Goal: Information Seeking & Learning: Learn about a topic

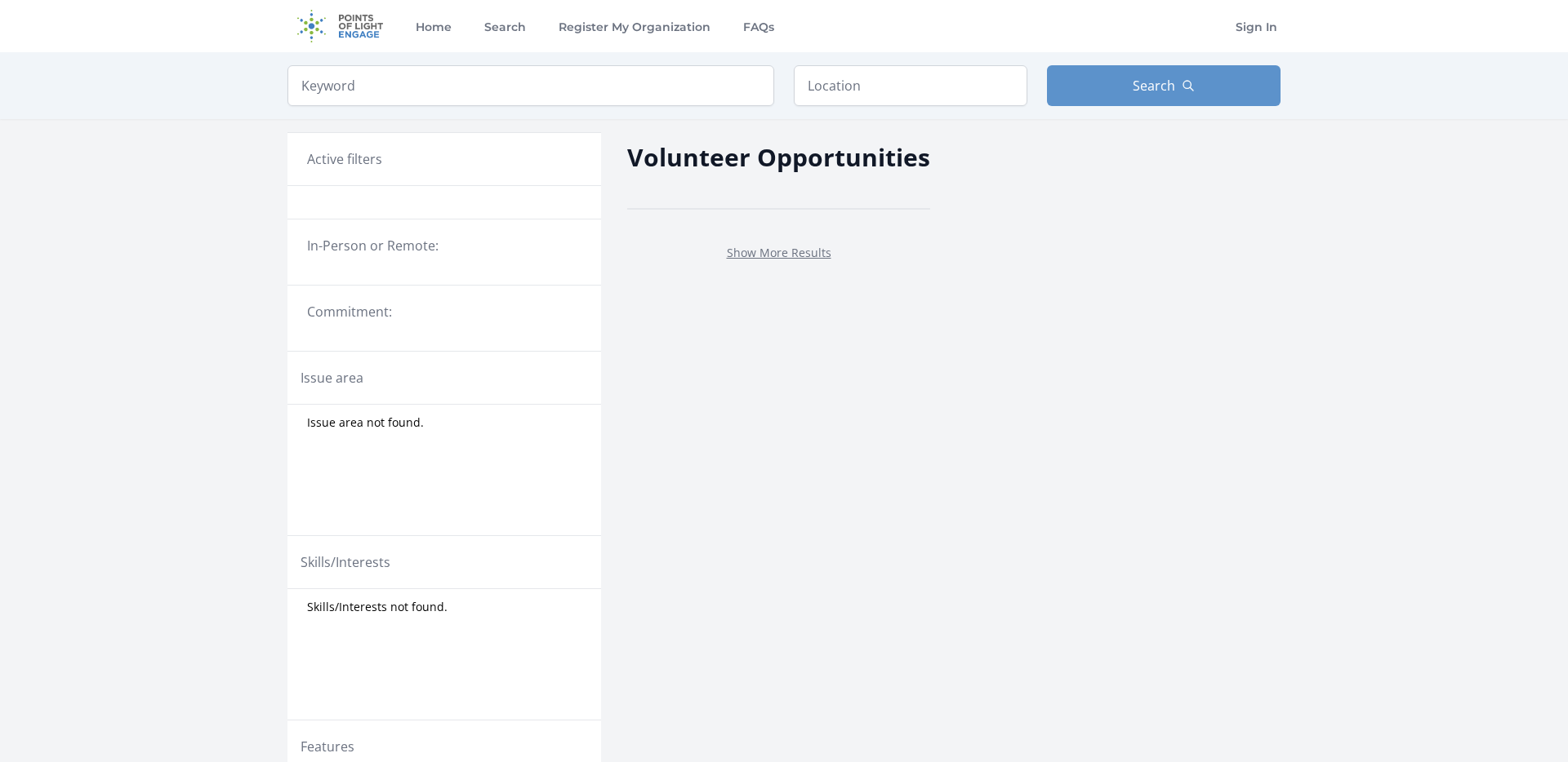
click at [176, 227] on main "Keyword Location Search Active filters" at bounding box center [784, 479] width 1568 height 853
click at [775, 248] on div "Volunteer Opportunities Show More Results" at bounding box center [779, 513] width 303 height 786
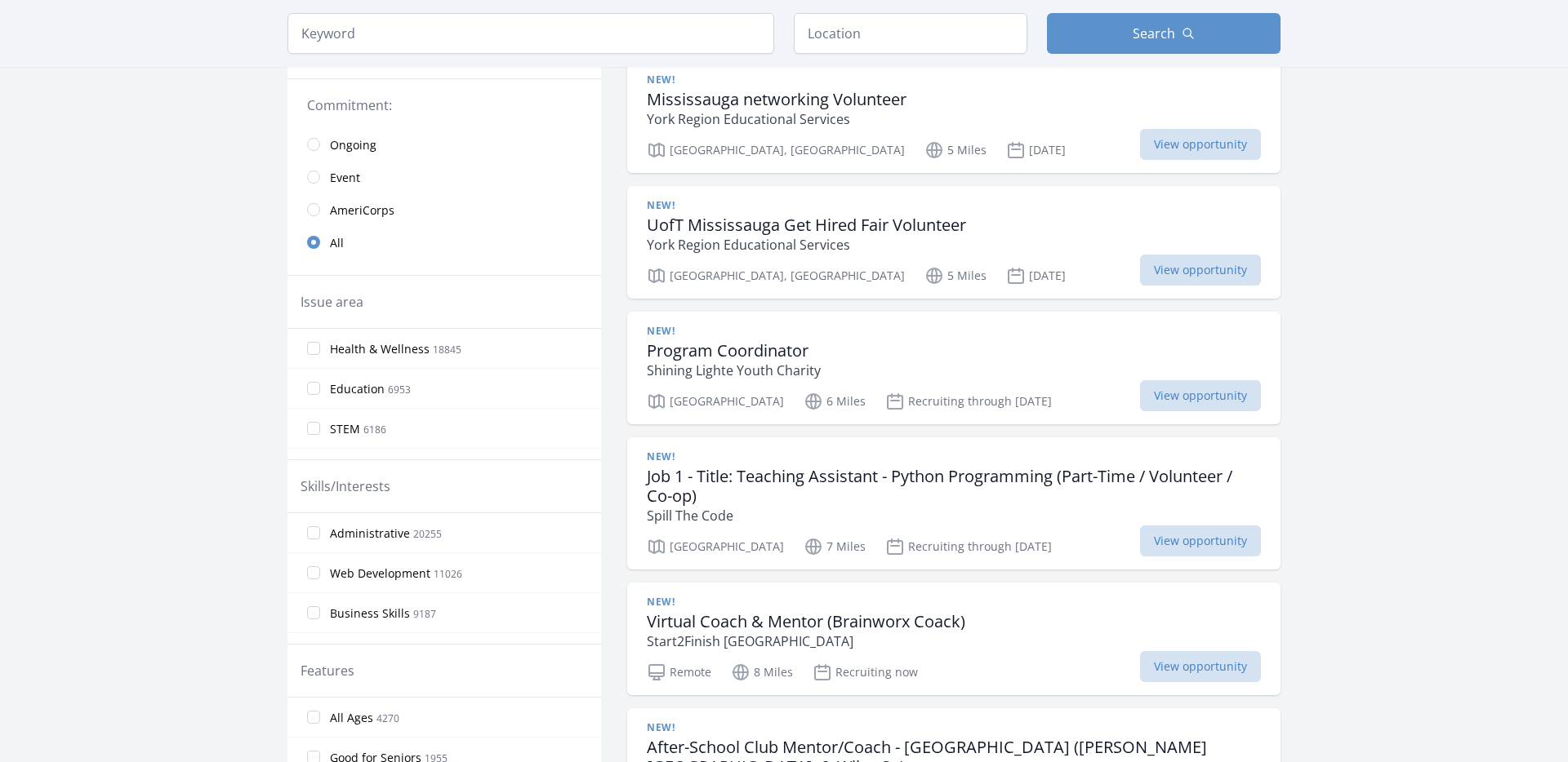
scroll to position [305, 0]
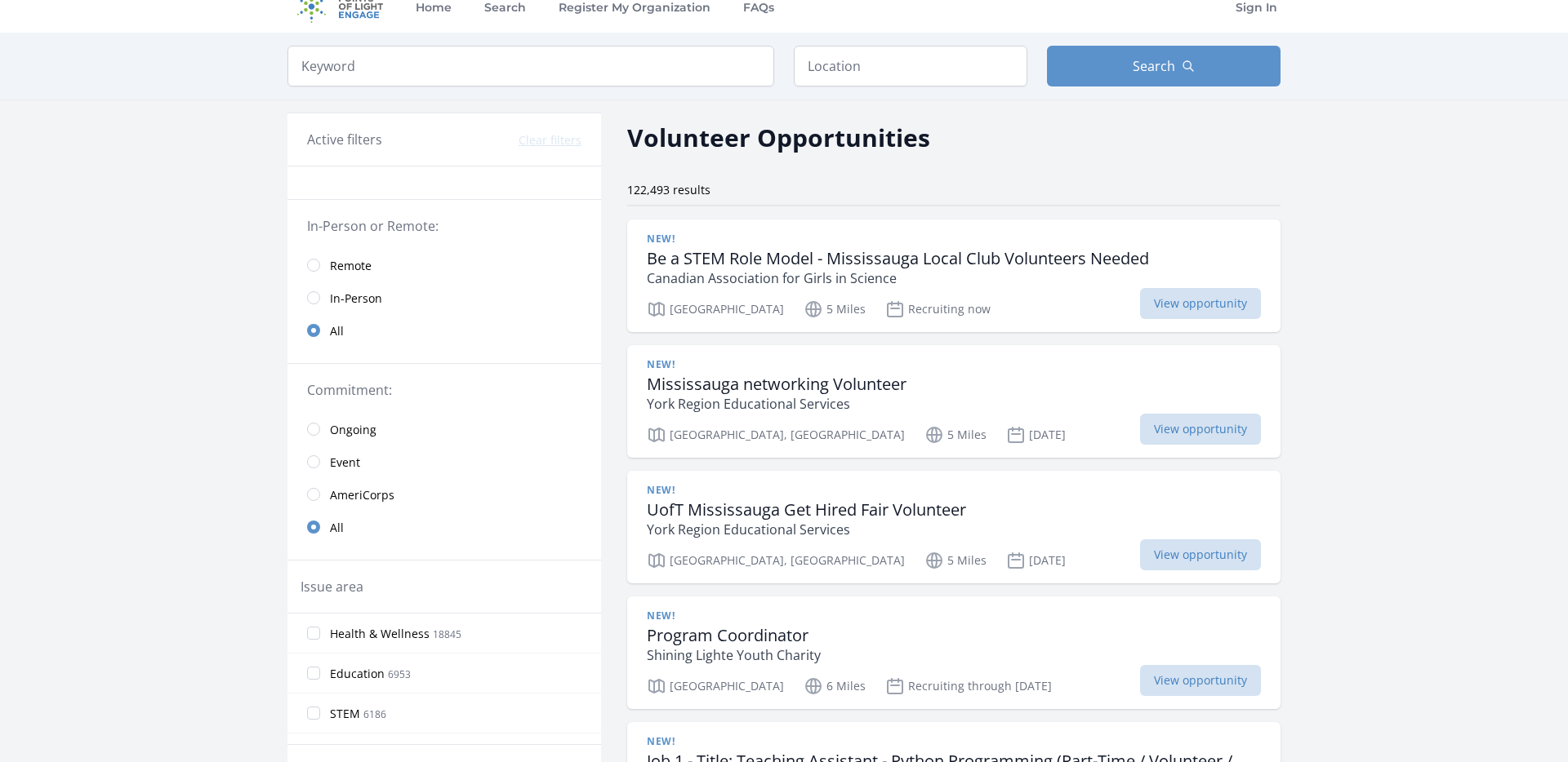
scroll to position [0, 0]
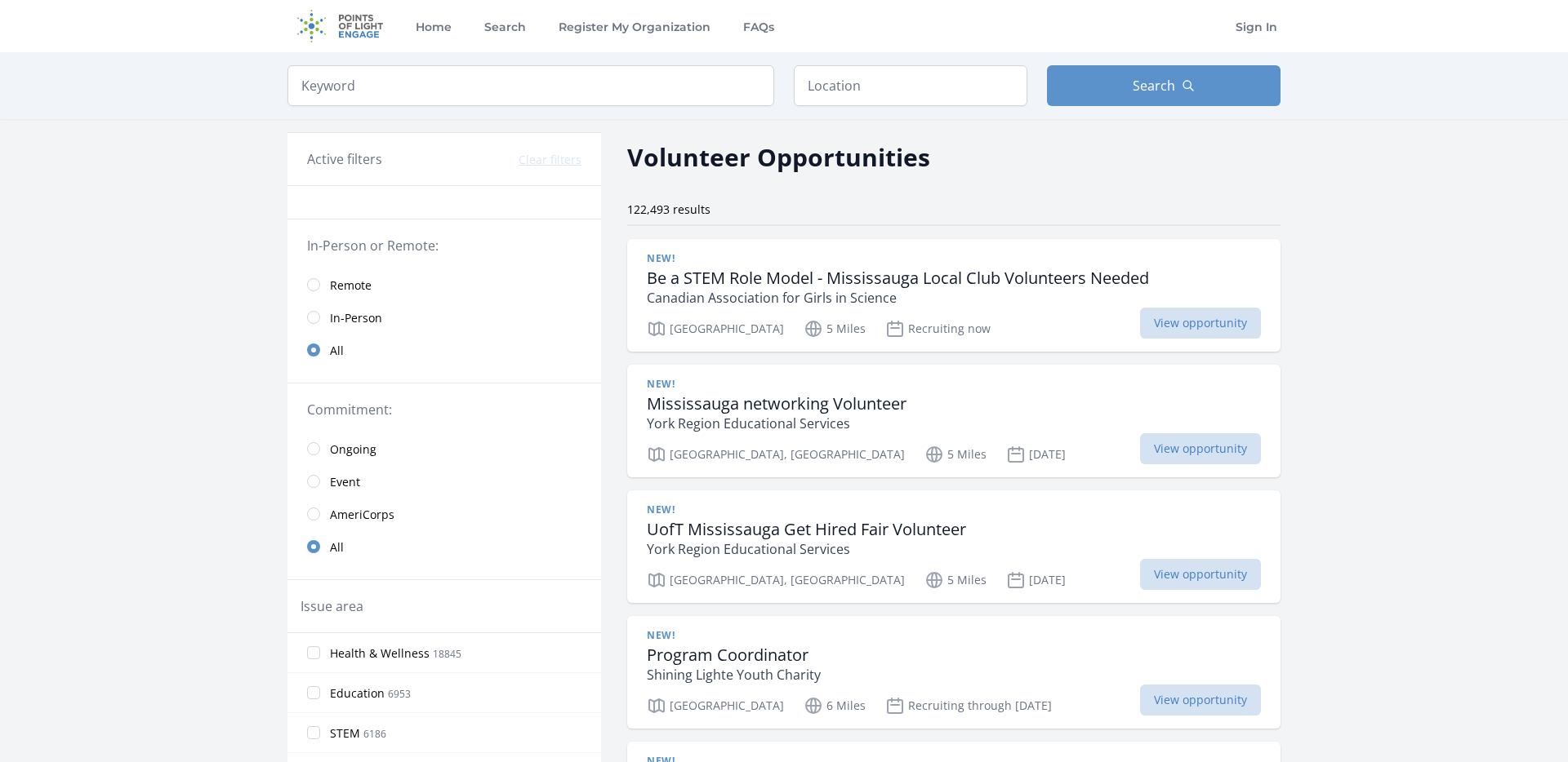
click at [377, 290] on link "Remote" at bounding box center [444, 285] width 313 height 33
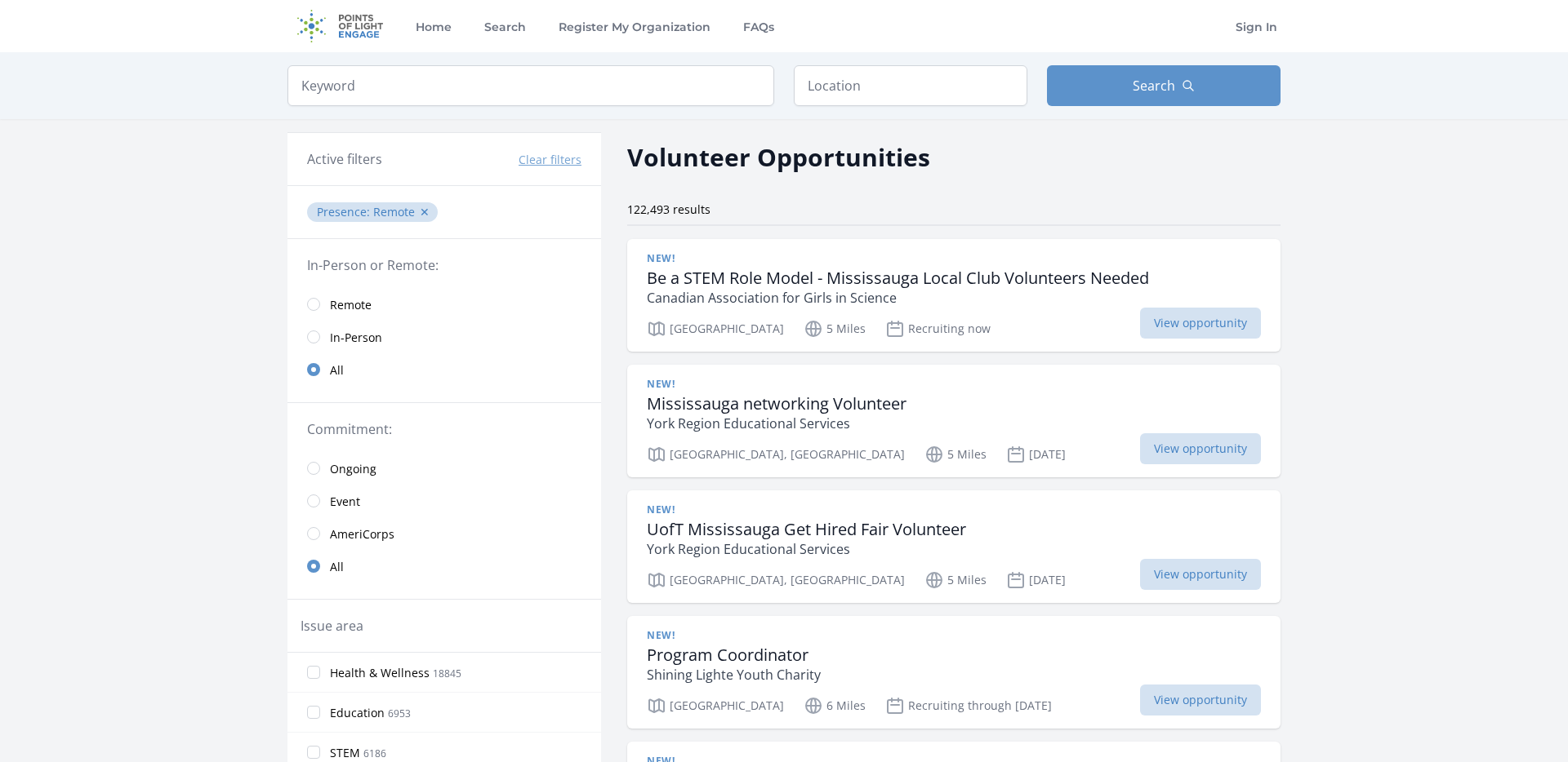
click at [306, 300] on link "Remote" at bounding box center [444, 304] width 313 height 33
click at [320, 302] on link "Remote" at bounding box center [444, 304] width 313 height 33
click at [343, 502] on span "Event" at bounding box center [344, 501] width 30 height 16
click at [309, 499] on input "radio" at bounding box center [313, 501] width 13 height 13
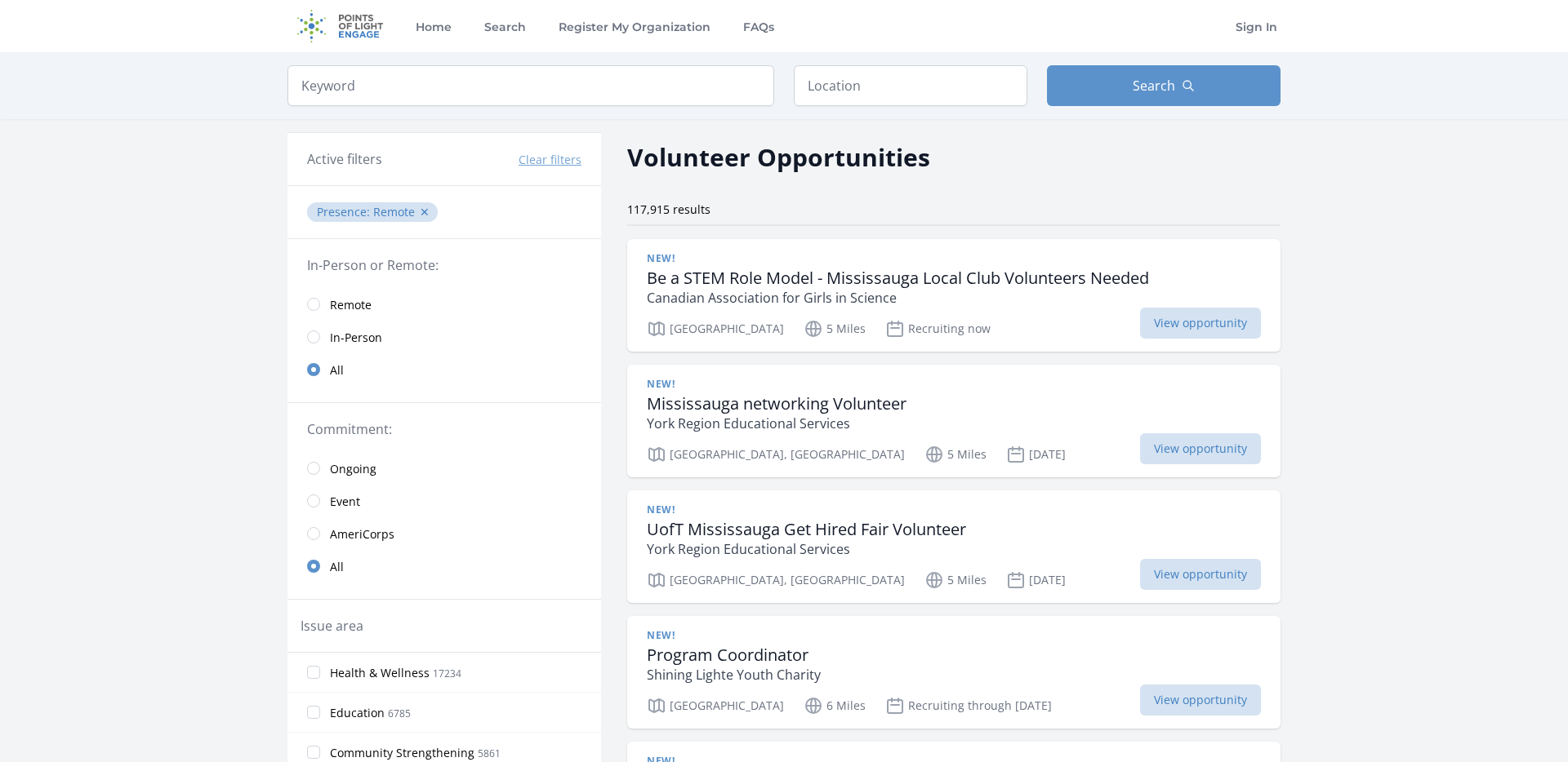
click at [322, 503] on link "Event" at bounding box center [444, 501] width 313 height 33
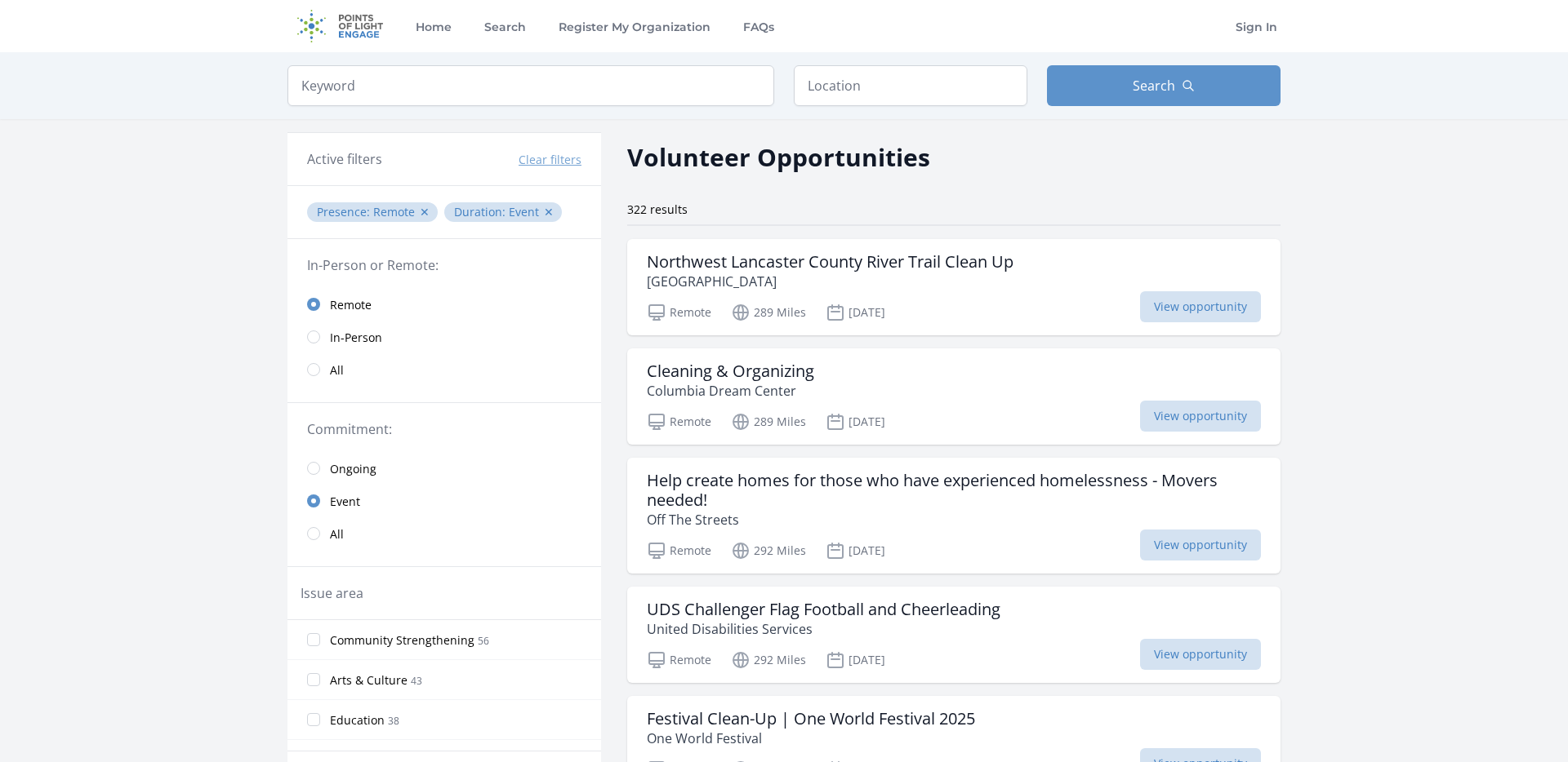
click at [580, 81] on input "search" at bounding box center [531, 85] width 487 height 40
type input "Oct"
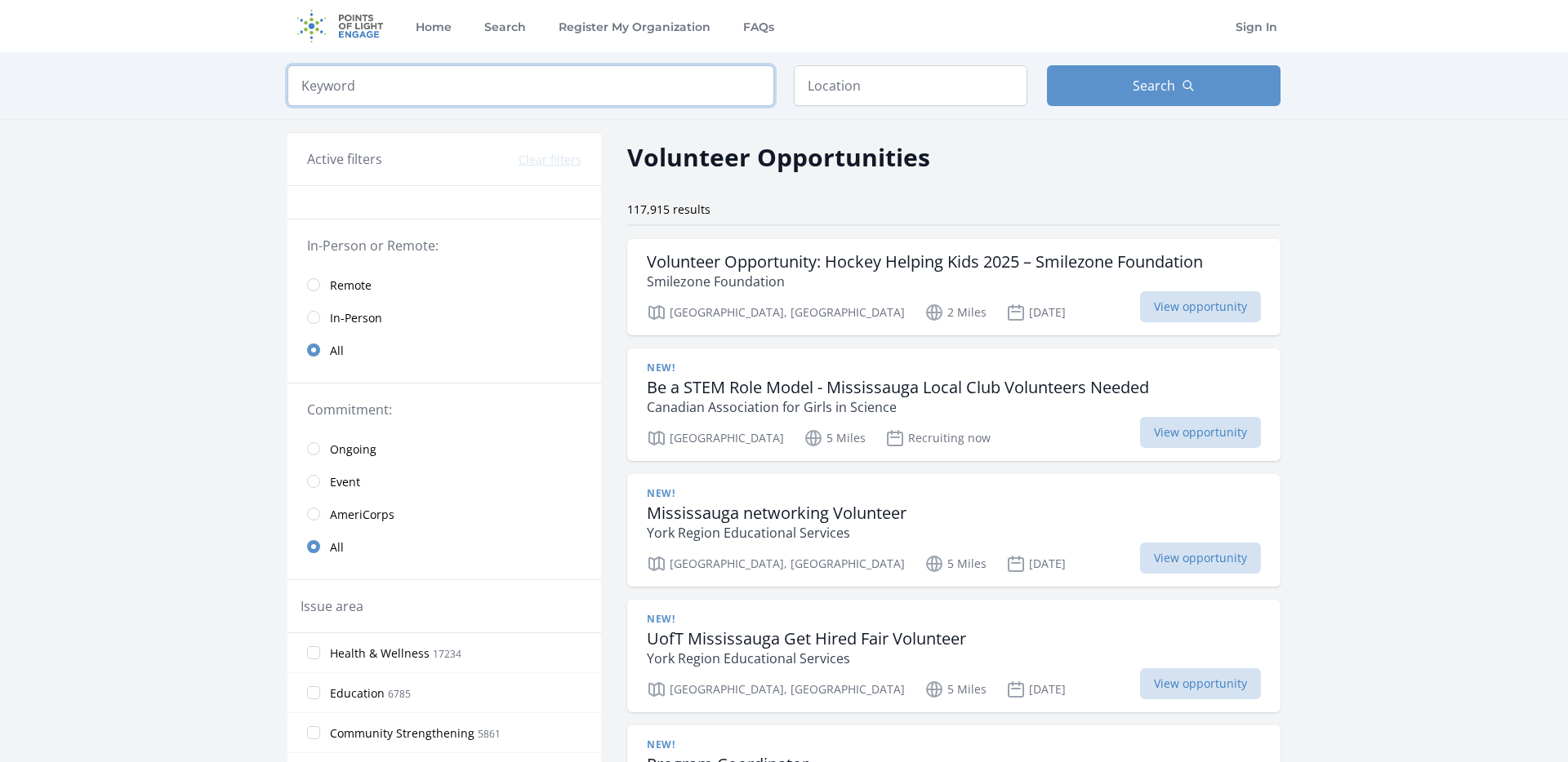
click at [452, 101] on input "search" at bounding box center [531, 85] width 487 height 40
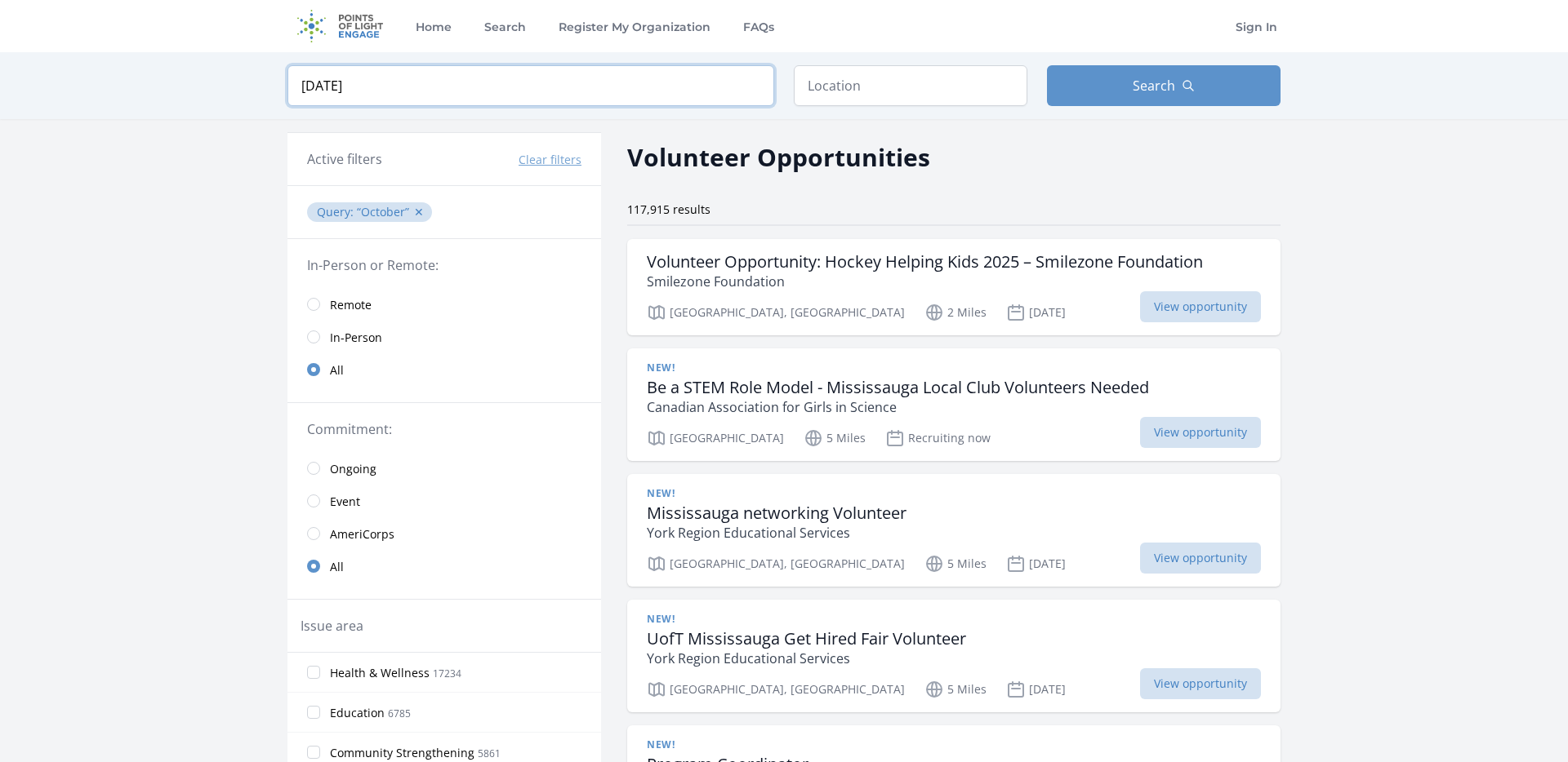
type input "[DATE]"
click button "submit" at bounding box center [0, 0] width 0 height 0
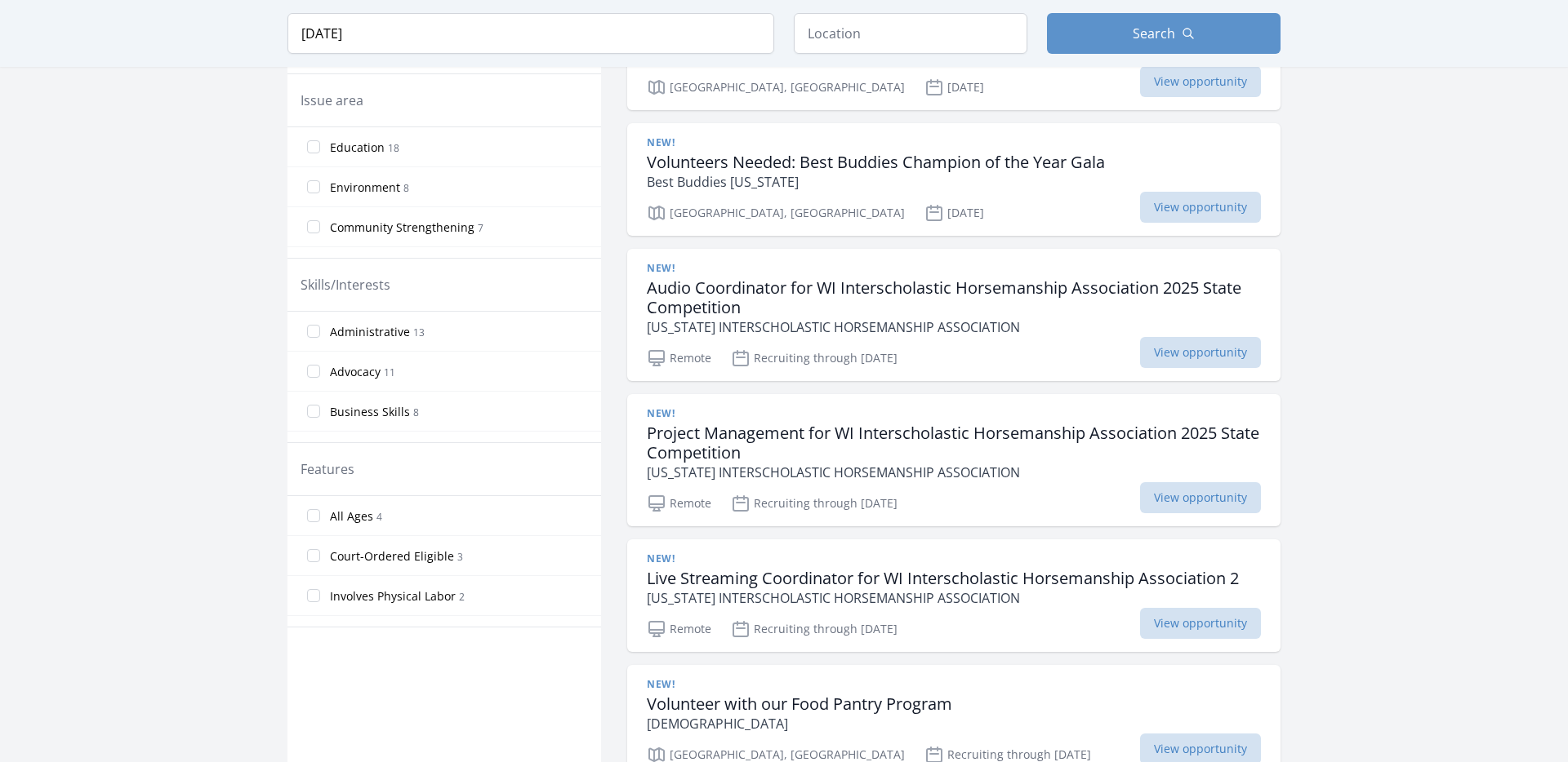
scroll to position [494, 0]
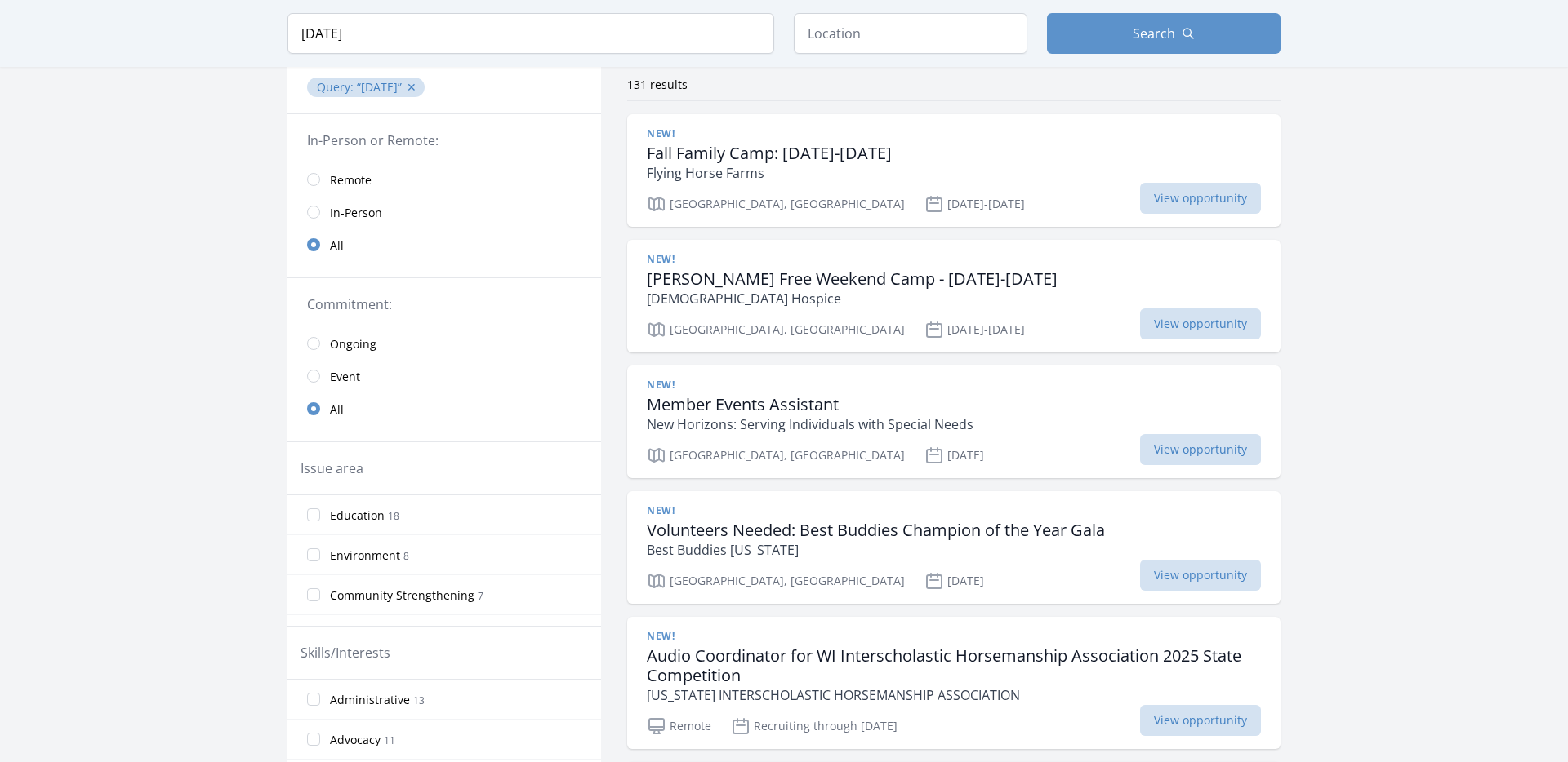
scroll to position [0, 0]
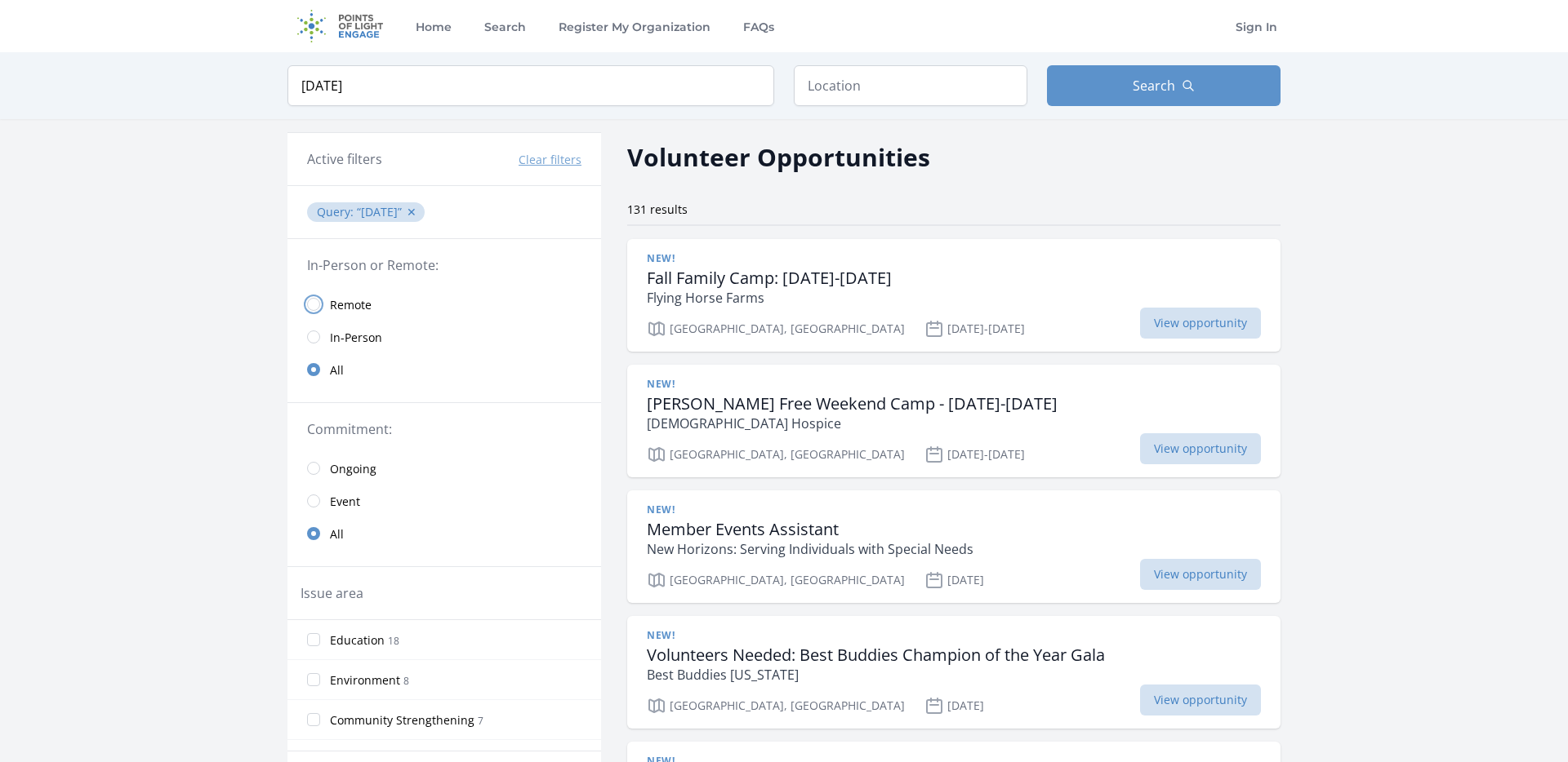
click at [318, 301] on input "radio" at bounding box center [313, 304] width 13 height 13
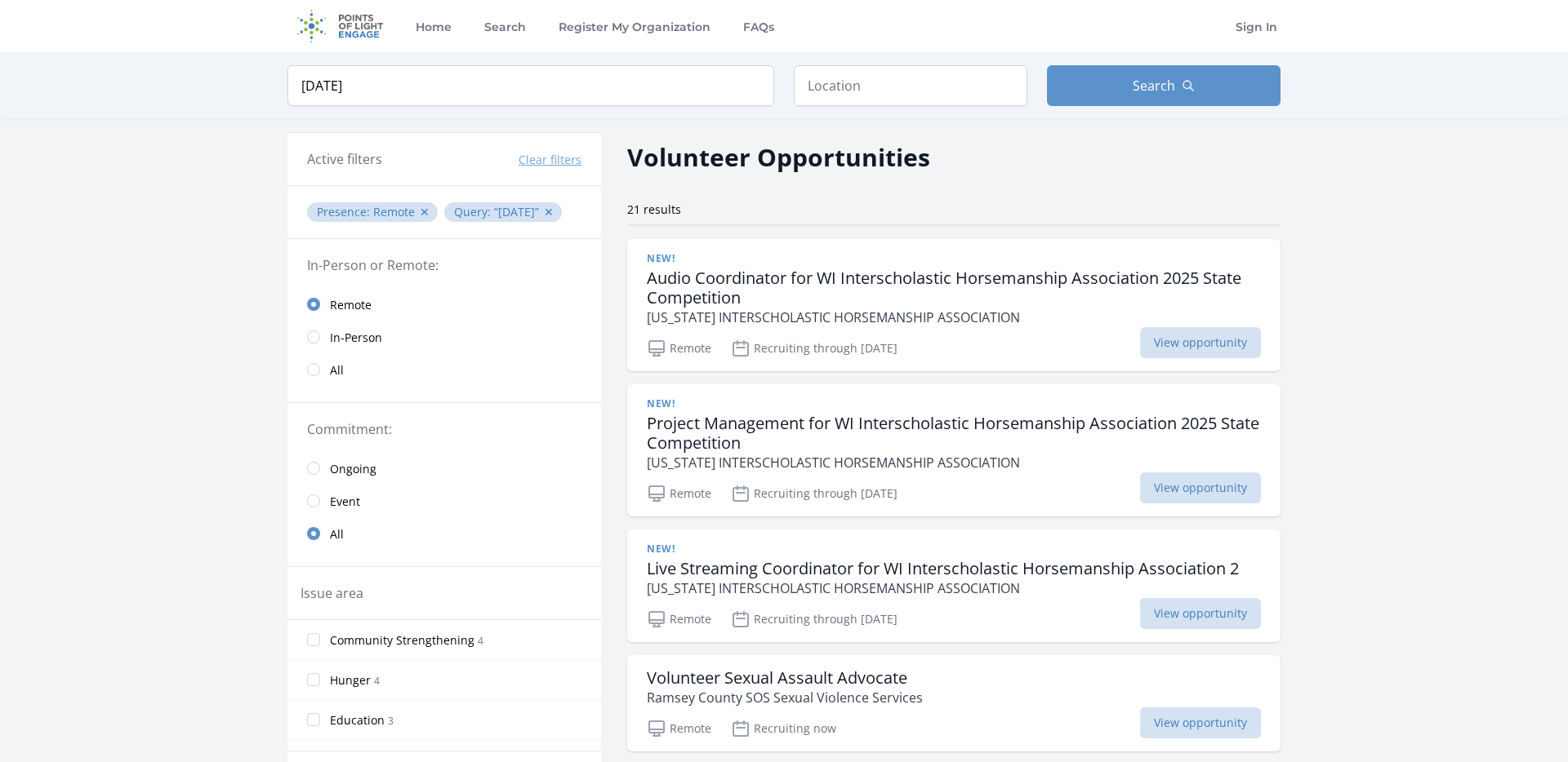
click at [326, 502] on link "Event" at bounding box center [444, 501] width 313 height 33
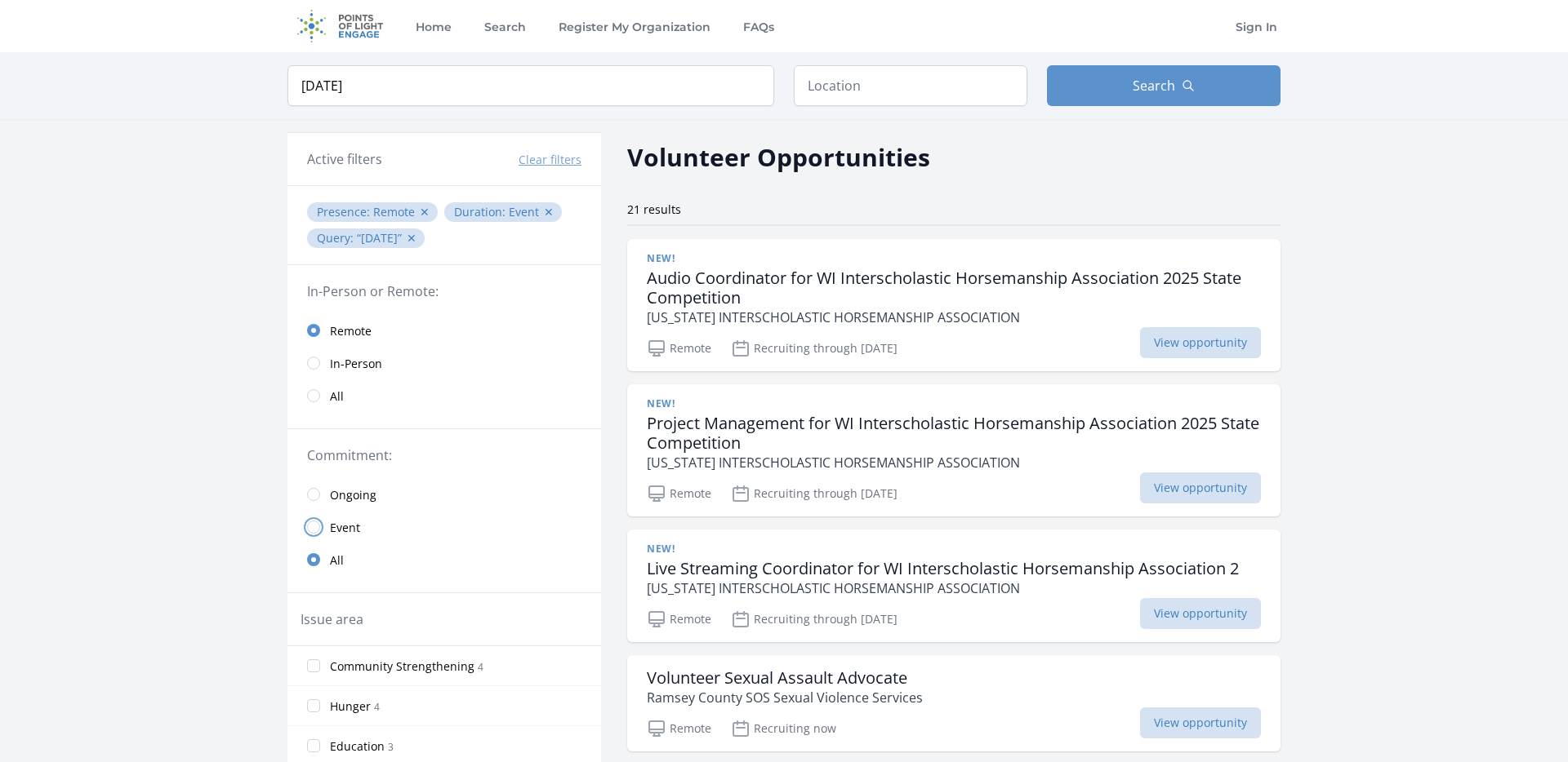
click at [312, 525] on input "radio" at bounding box center [313, 526] width 13 height 13
click at [310, 525] on input "radio" at bounding box center [313, 526] width 13 height 13
click at [317, 525] on input "radio" at bounding box center [313, 526] width 13 height 13
click at [320, 526] on link "Event" at bounding box center [444, 527] width 313 height 33
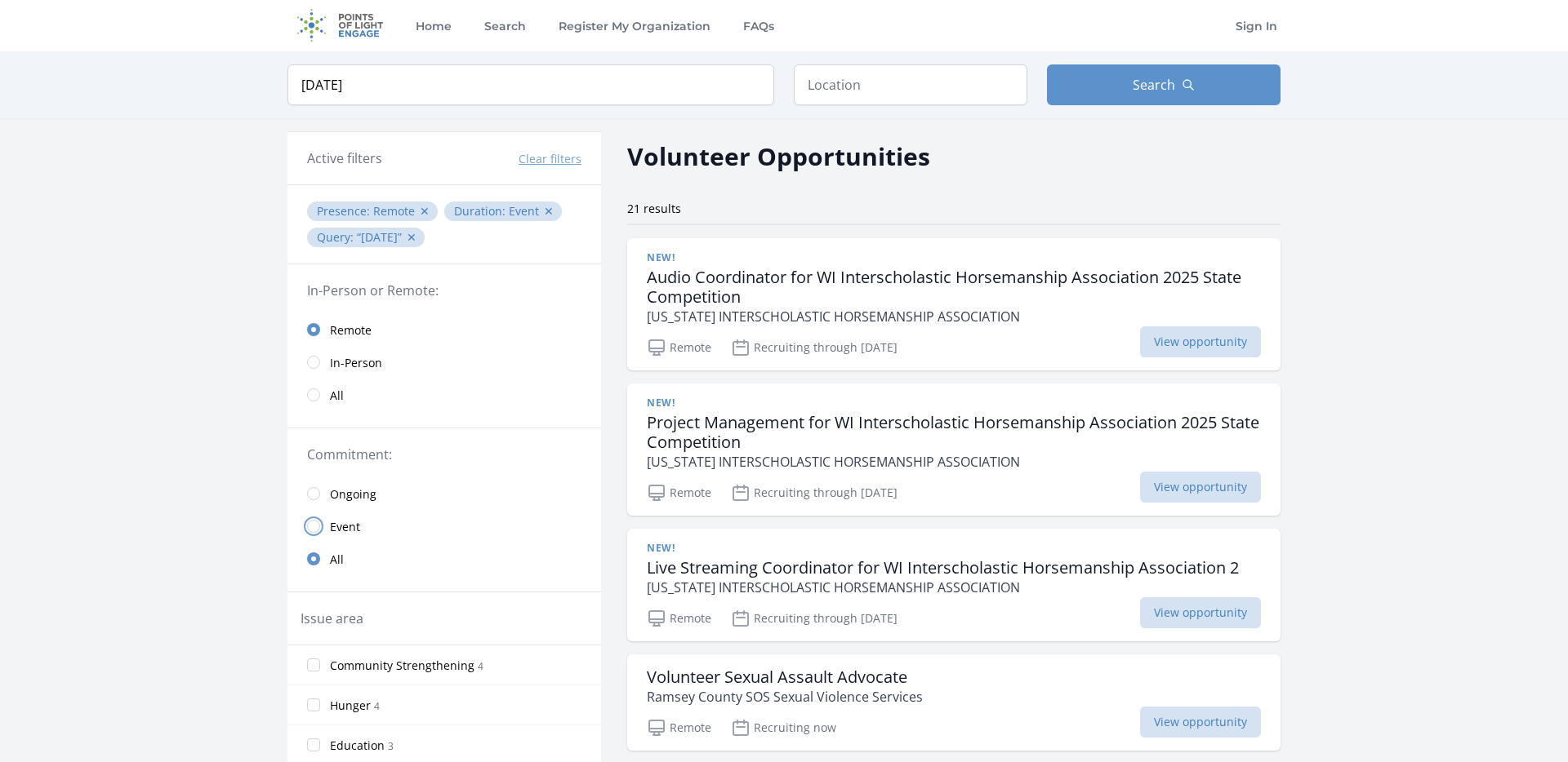
click at [317, 529] on input "radio" at bounding box center [313, 525] width 13 height 13
click at [312, 529] on input "radio" at bounding box center [313, 525] width 13 height 13
